Goal: Information Seeking & Learning: Learn about a topic

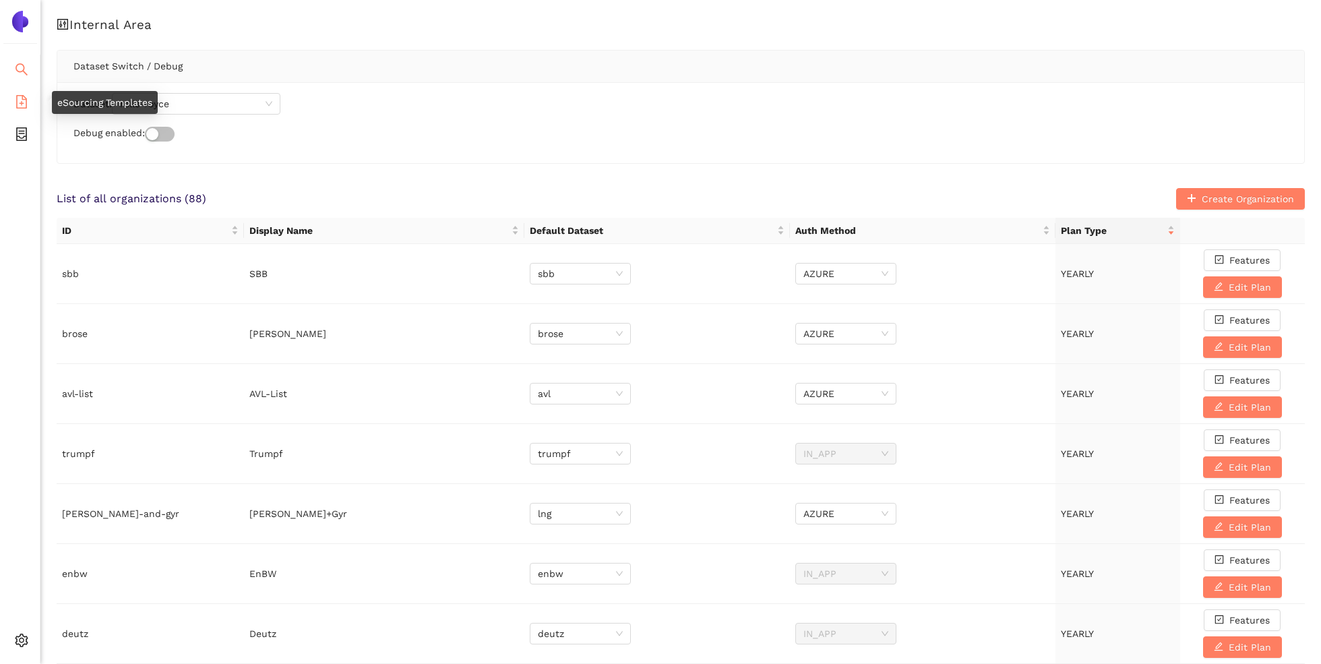
click at [26, 76] on span "search" at bounding box center [21, 71] width 13 height 27
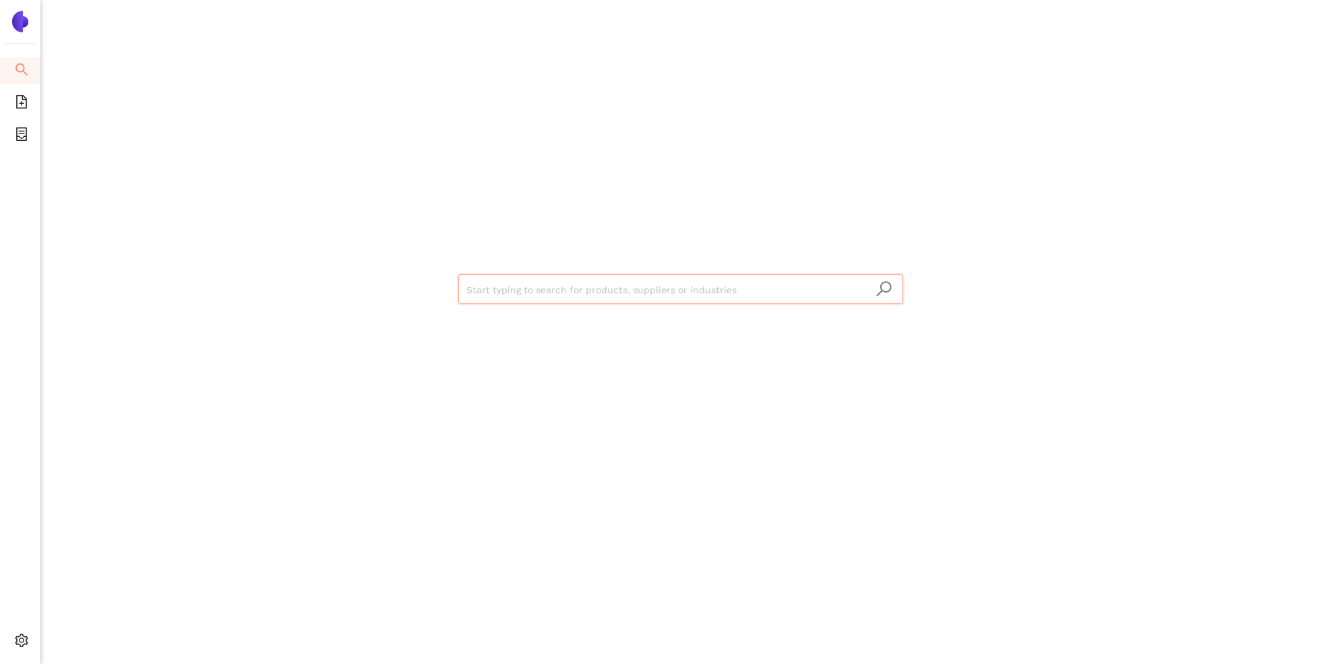
click at [562, 282] on input "search" at bounding box center [680, 290] width 429 height 30
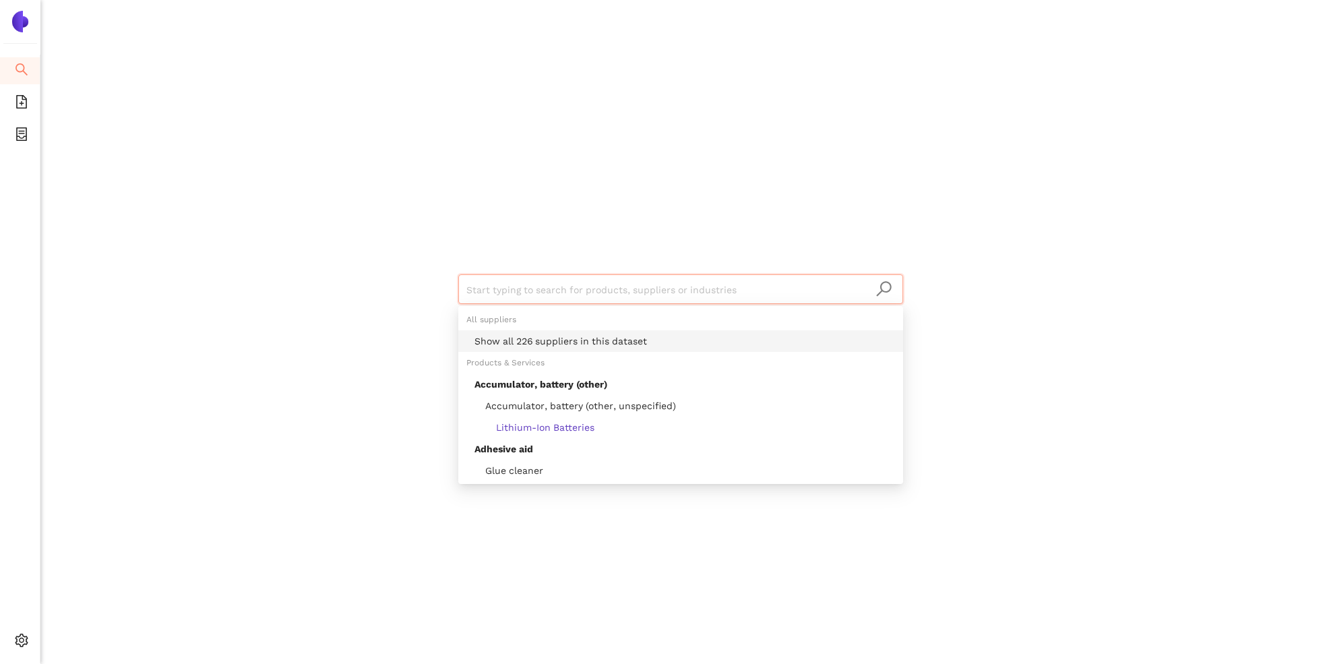
click at [563, 338] on div "Show all 226 suppliers in this dataset" at bounding box center [684, 341] width 420 height 15
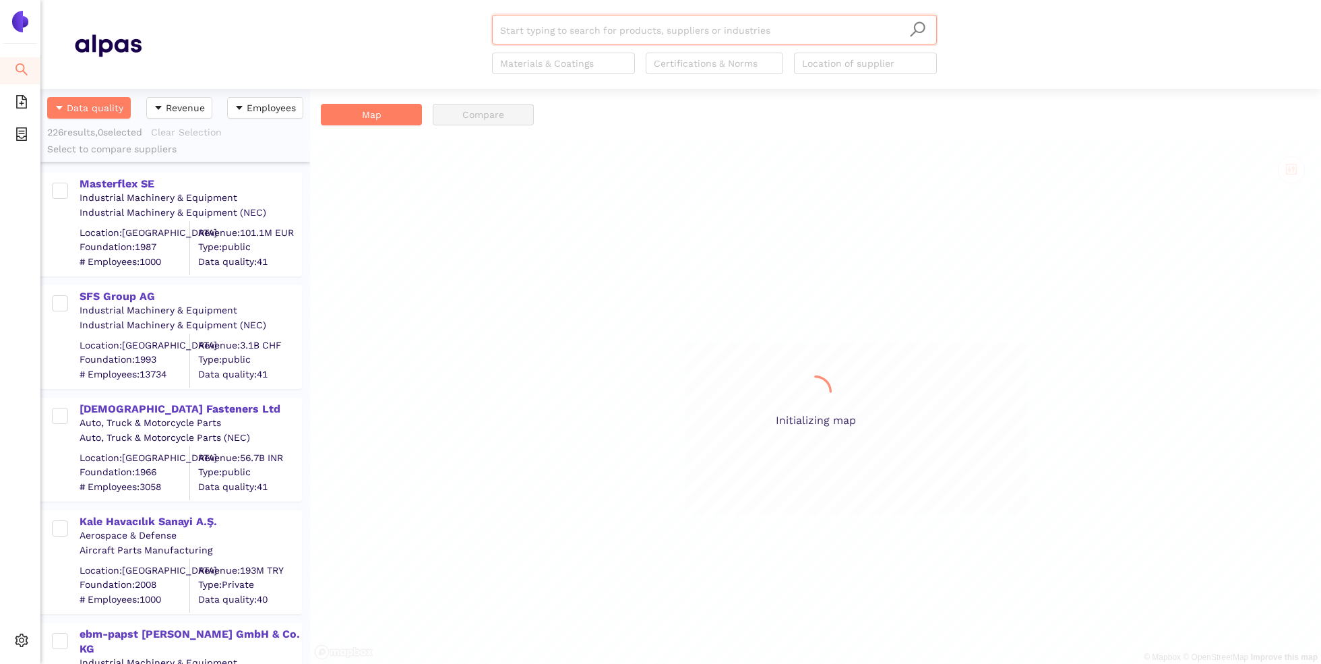
scroll to position [575, 270]
